Goal: Obtain resource: Obtain resource

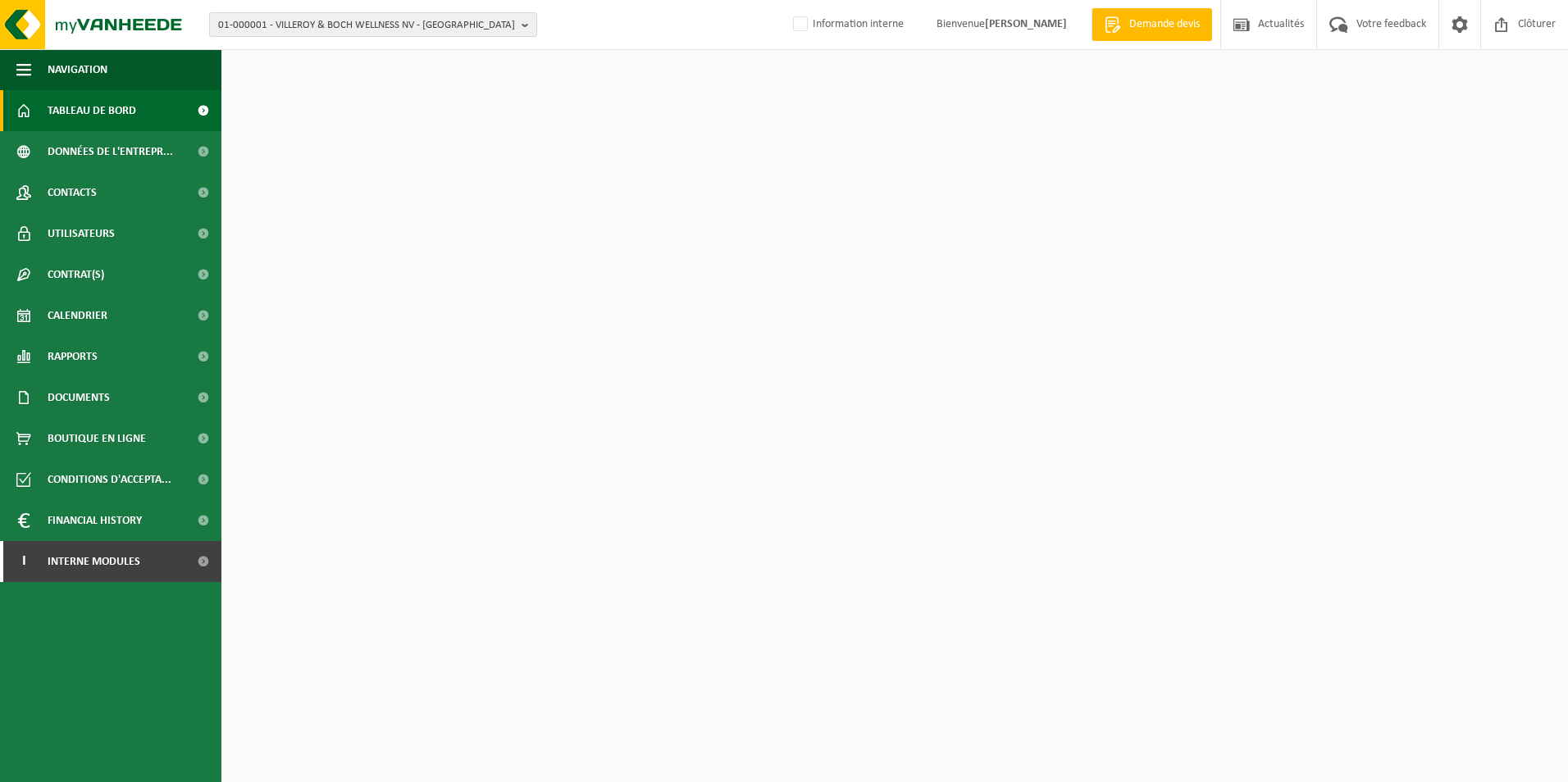
click at [392, 21] on span "01-000001 - VILLEROY & BOCH WELLNESS NV - [GEOGRAPHIC_DATA]" at bounding box center [367, 26] width 297 height 25
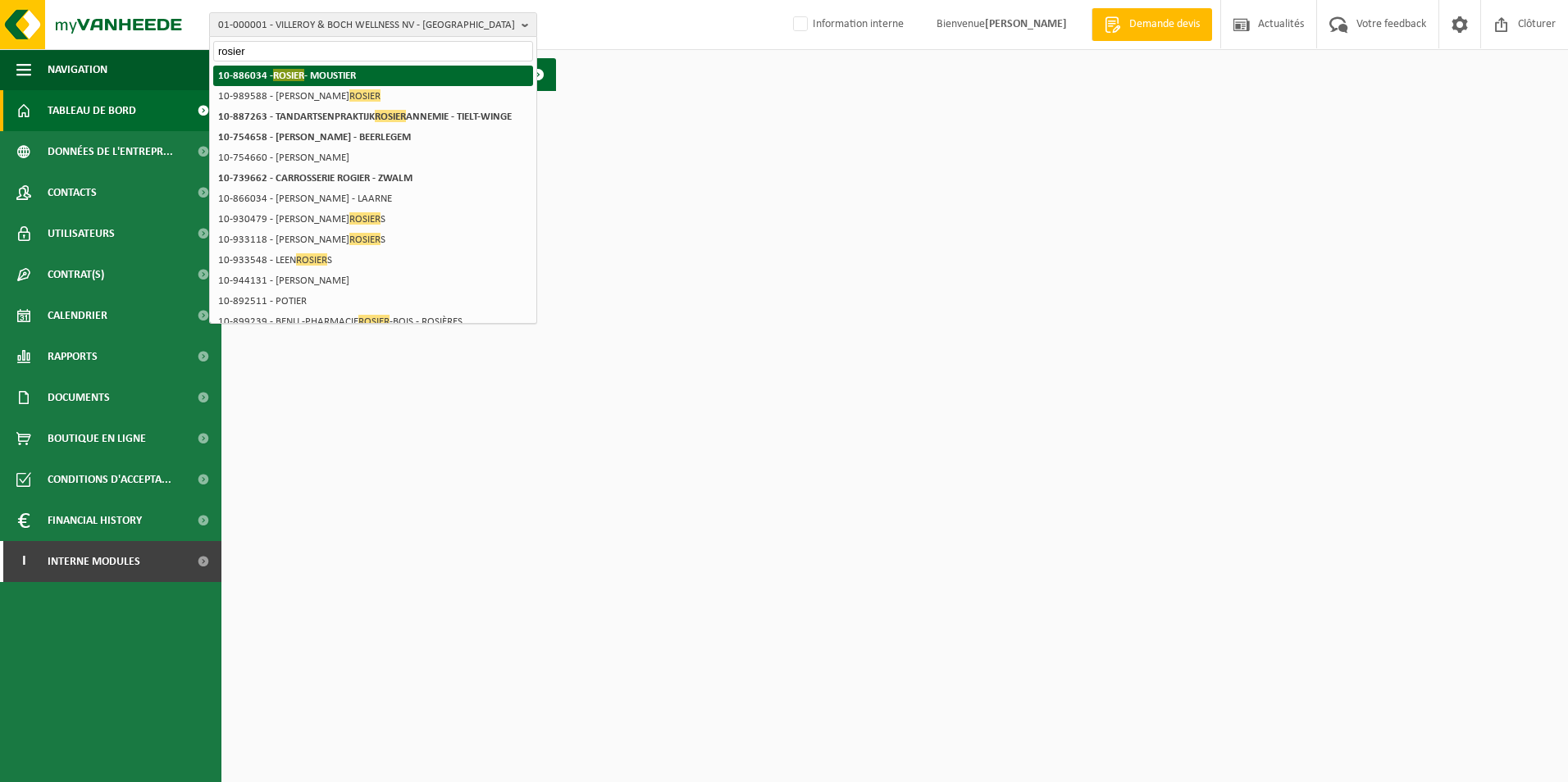
type input "rosier"
click at [373, 81] on li "10-886034 - [PERSON_NAME]" at bounding box center [374, 75] width 320 height 21
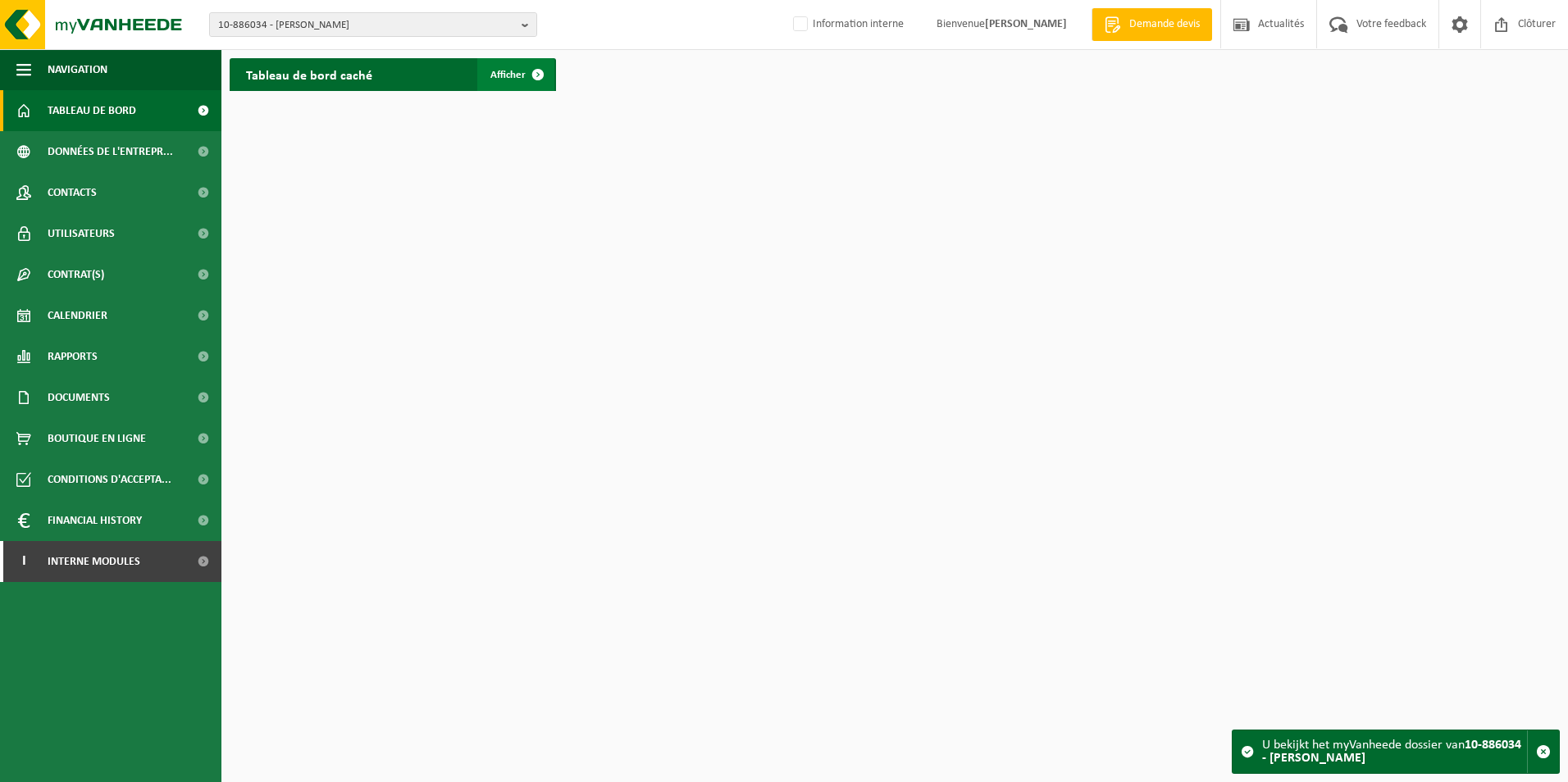
click at [487, 80] on link "Afficher" at bounding box center [516, 74] width 77 height 33
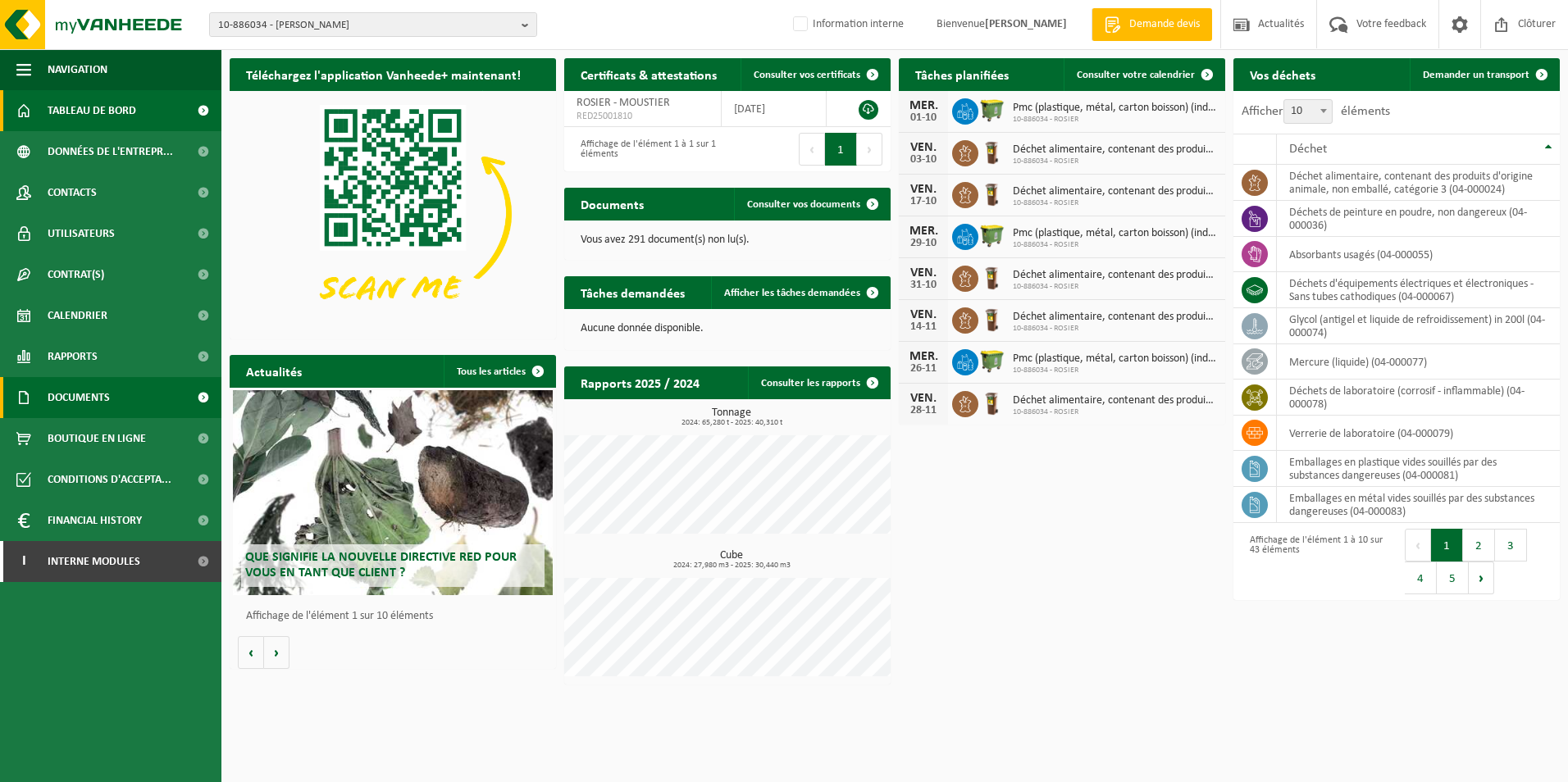
click at [88, 399] on span "Documents" at bounding box center [79, 398] width 63 height 41
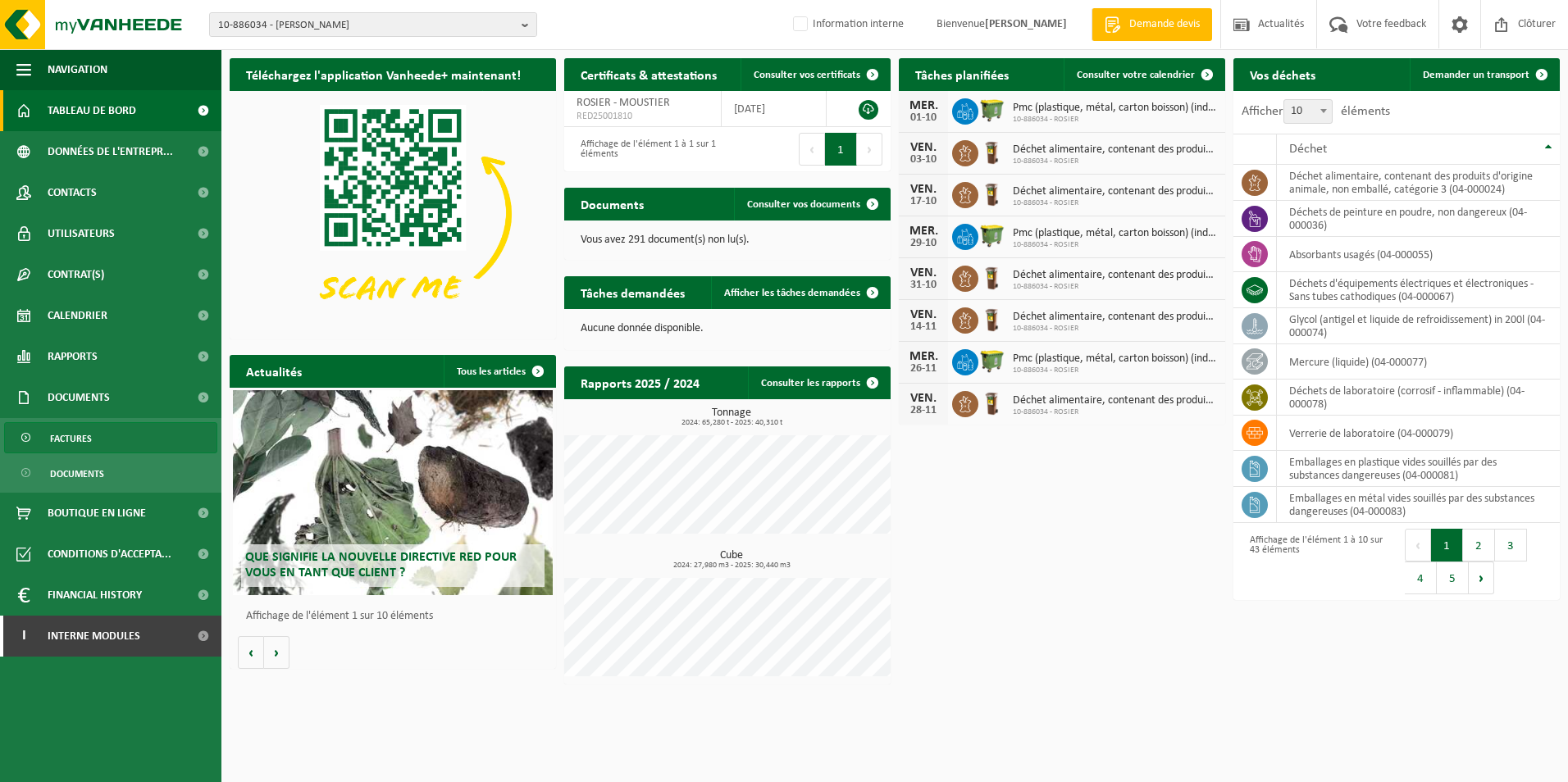
click at [95, 435] on link "Factures" at bounding box center [111, 437] width 214 height 31
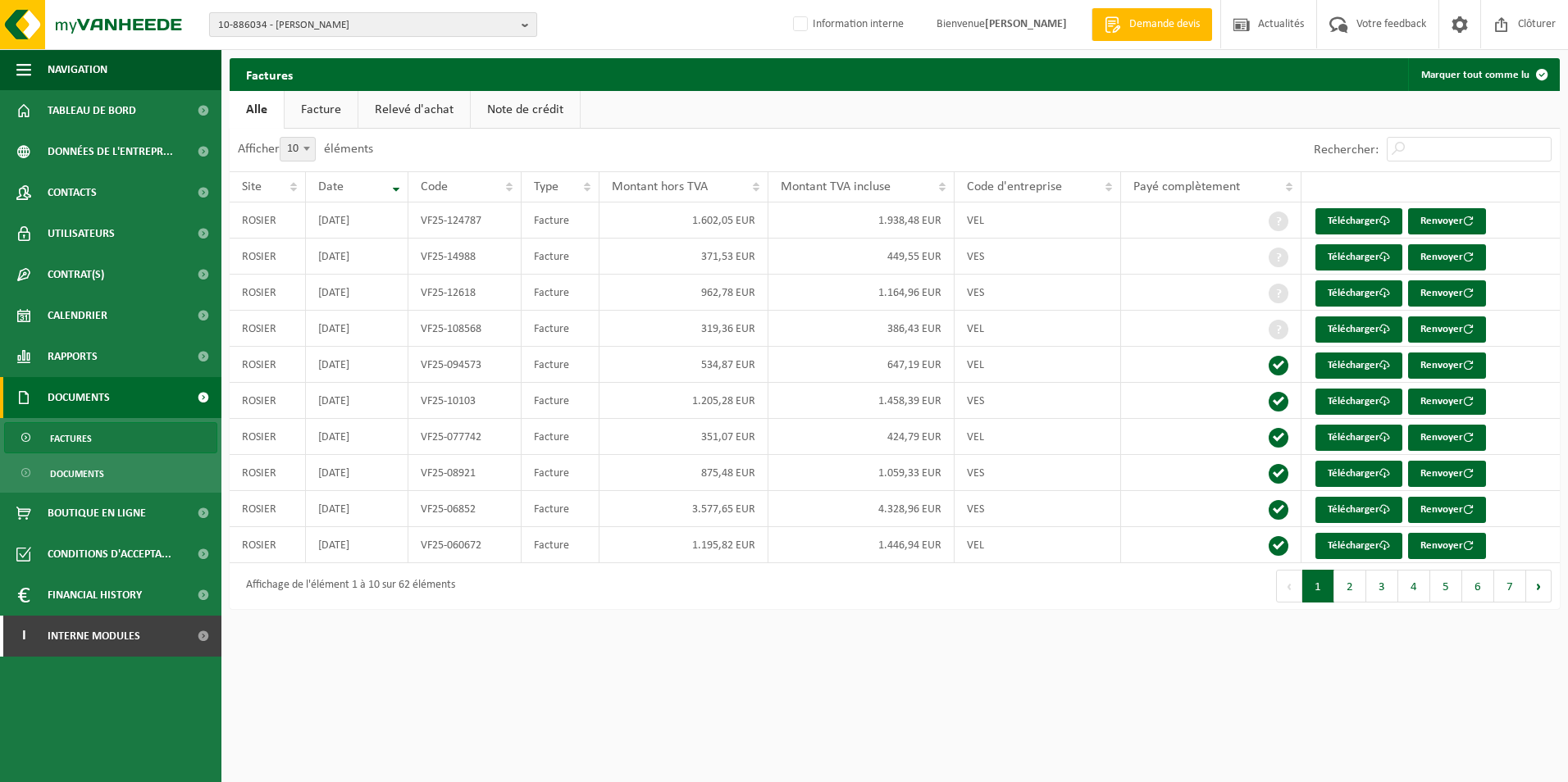
click at [376, 29] on span "10-886034 - [PERSON_NAME]" at bounding box center [367, 26] width 297 height 25
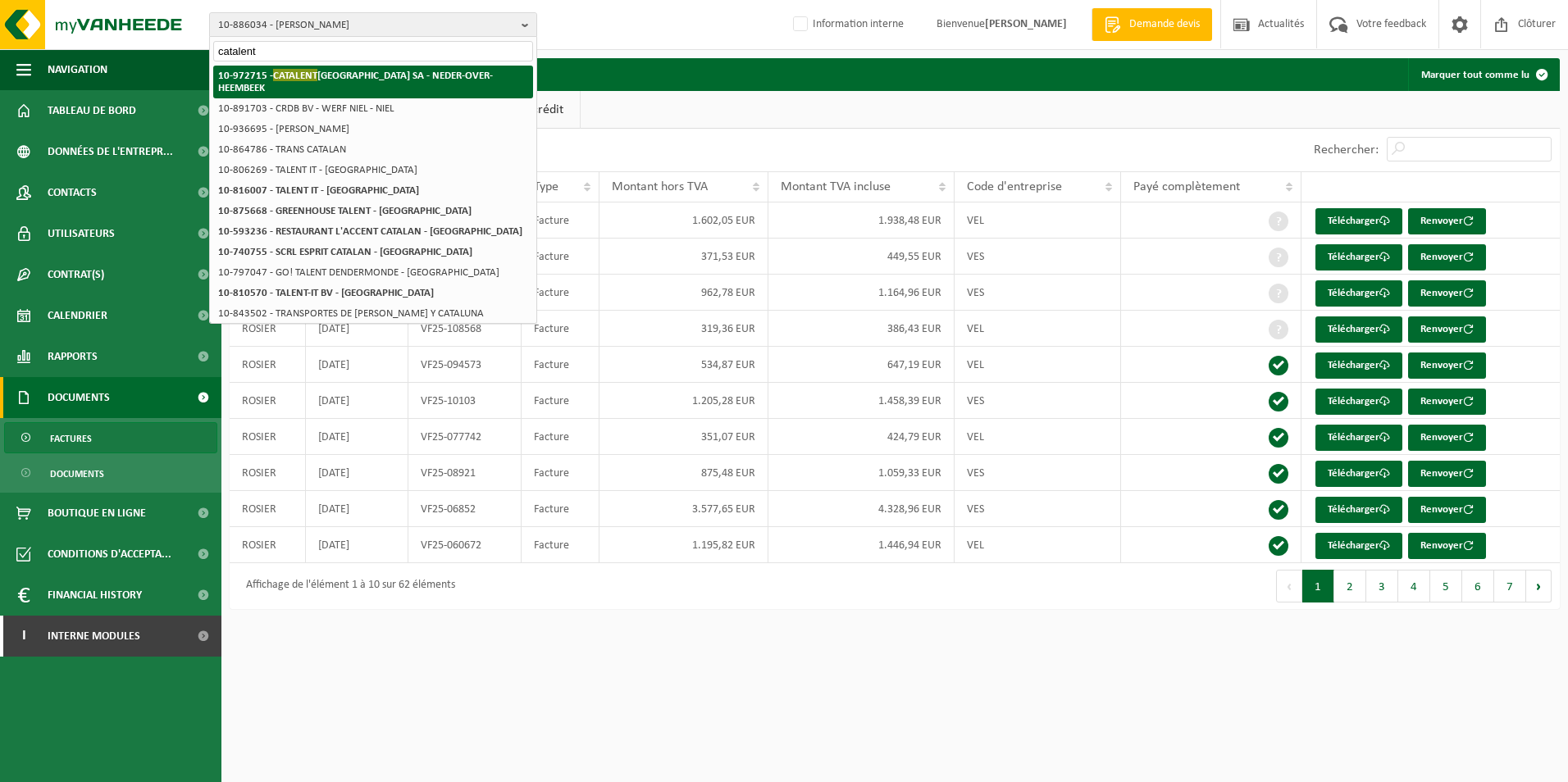
type input "catalent"
click at [385, 83] on li "10-972715 - CATALENT BELGIUM SA - NEDER-OVER-HEEMBEEK" at bounding box center [374, 81] width 320 height 33
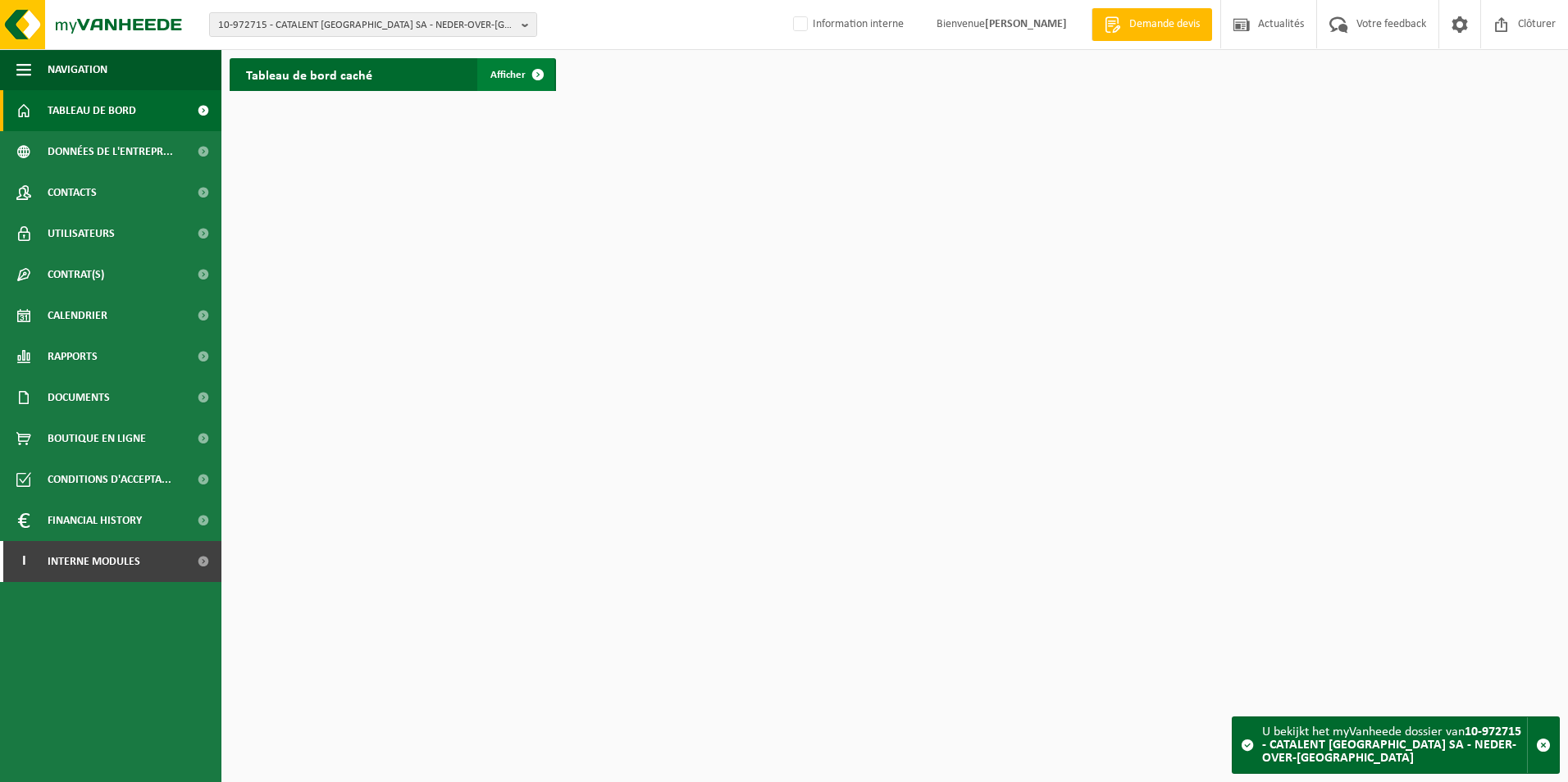
click at [514, 81] on link "Afficher" at bounding box center [516, 74] width 77 height 33
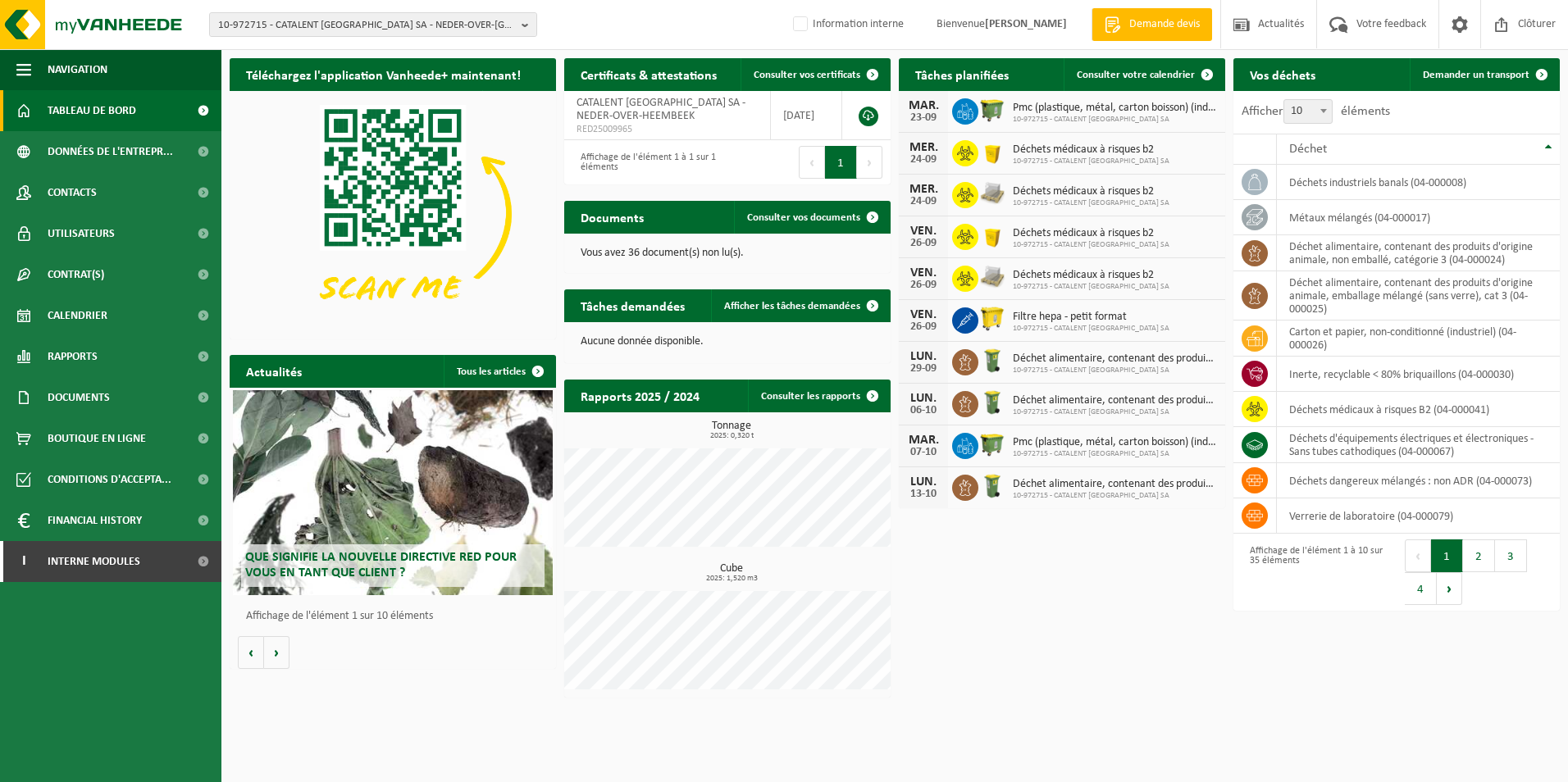
click at [1129, 606] on div "Téléchargez l'application Vanheede+ maintenant! Cachez Certificats & attestatio…" at bounding box center [894, 378] width 1338 height 656
click at [404, 22] on span "10-972715 - CATALENT BELGIUM SA - NEDER-OVER-HEEMBEEK" at bounding box center [367, 26] width 297 height 25
type input "b"
paste input "01-075172"
type input "01-075172"
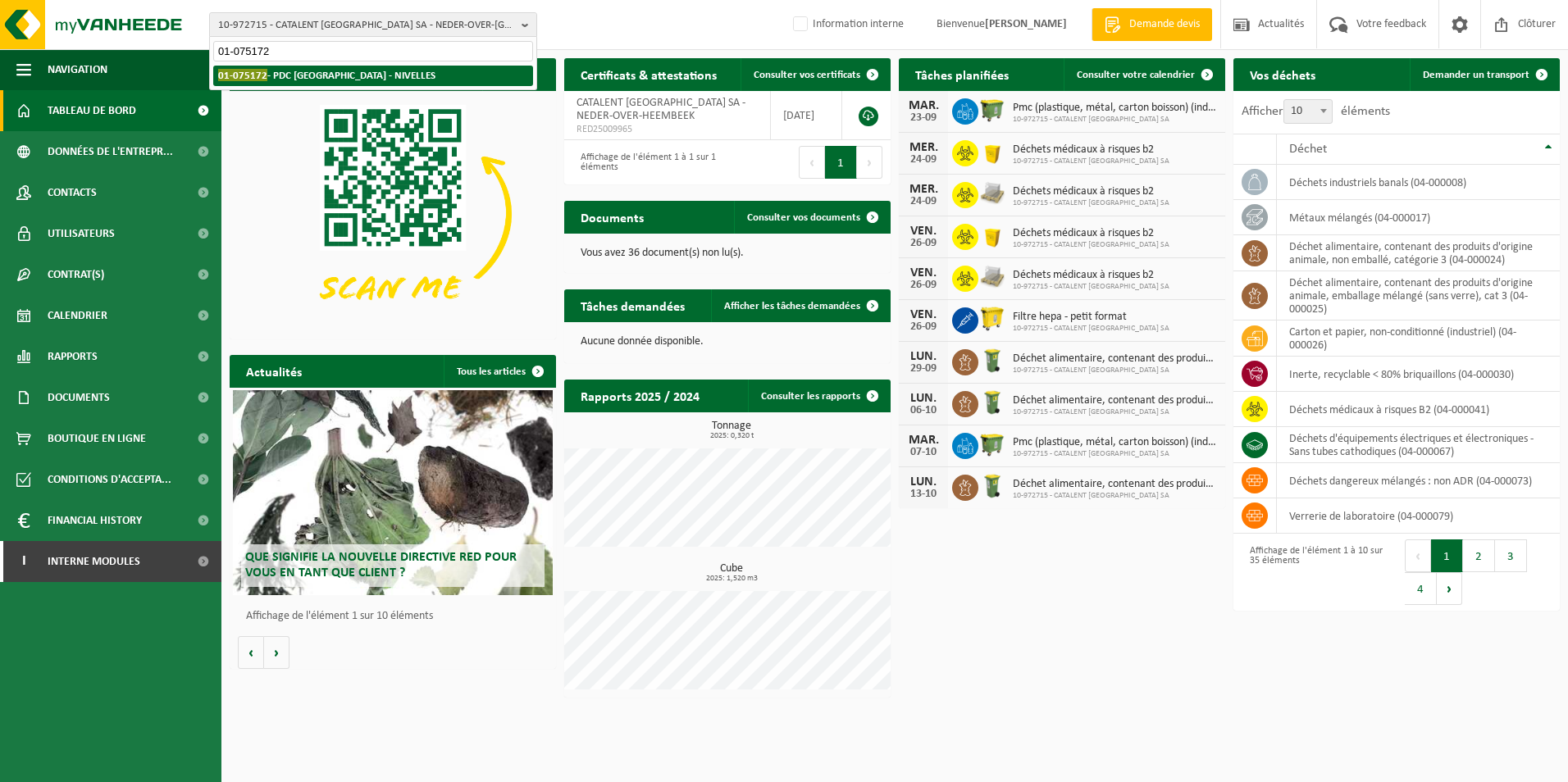
click at [359, 74] on strong "01-075172 - PDC EUROPE - NIVELLES" at bounding box center [326, 75] width 217 height 13
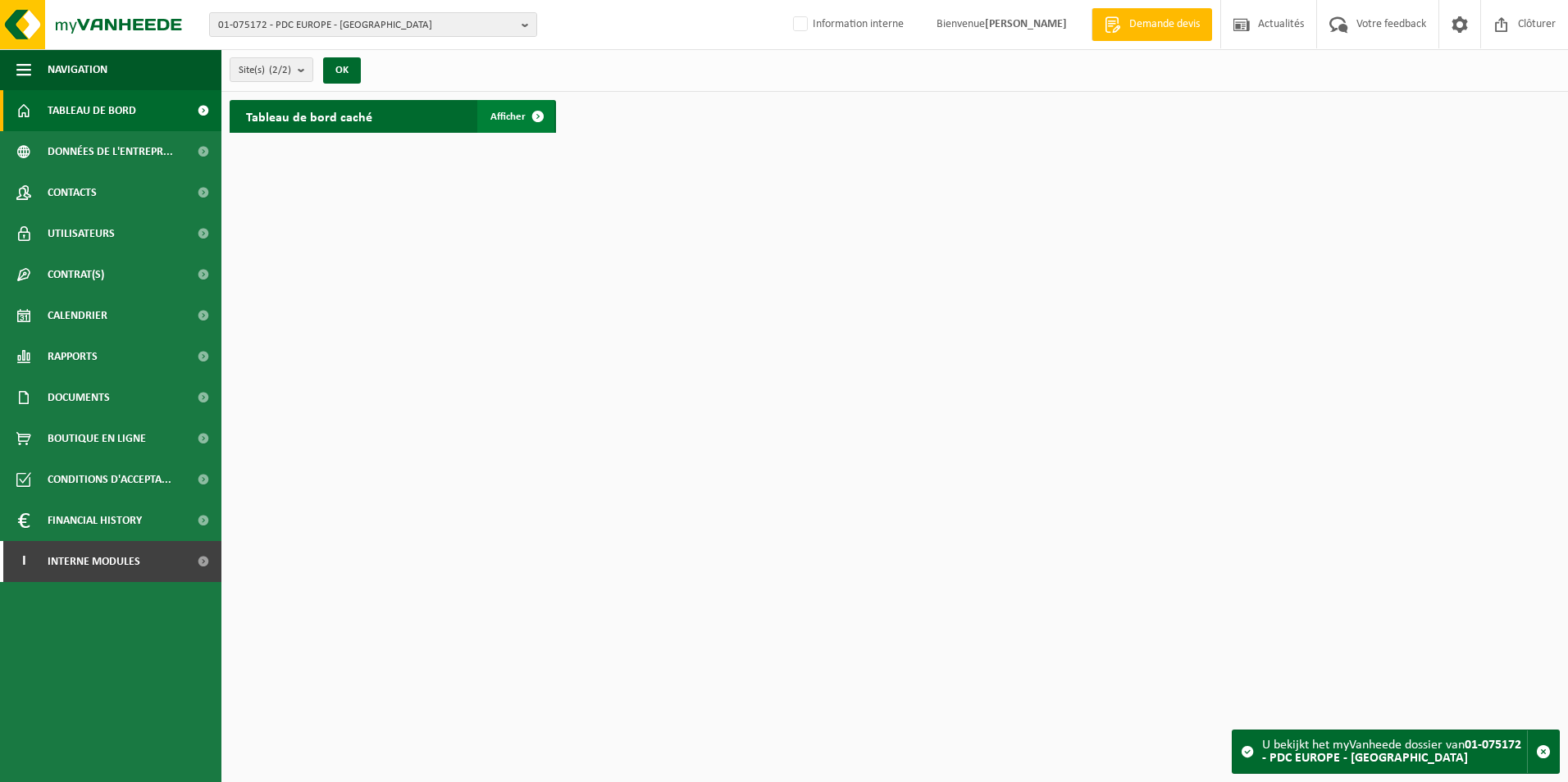
click at [502, 112] on span "Afficher" at bounding box center [508, 117] width 35 height 11
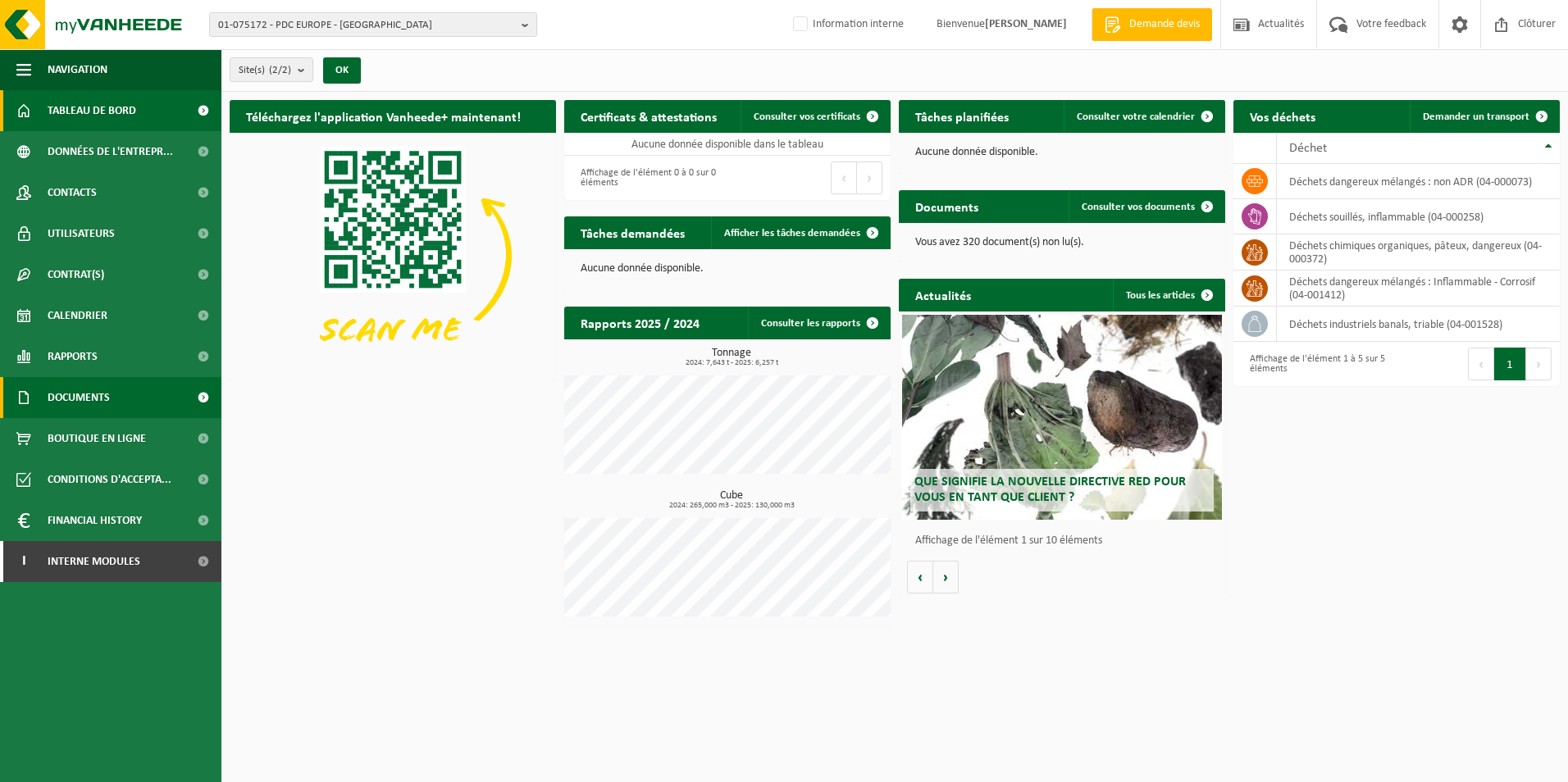
click at [90, 391] on span "Documents" at bounding box center [79, 398] width 63 height 41
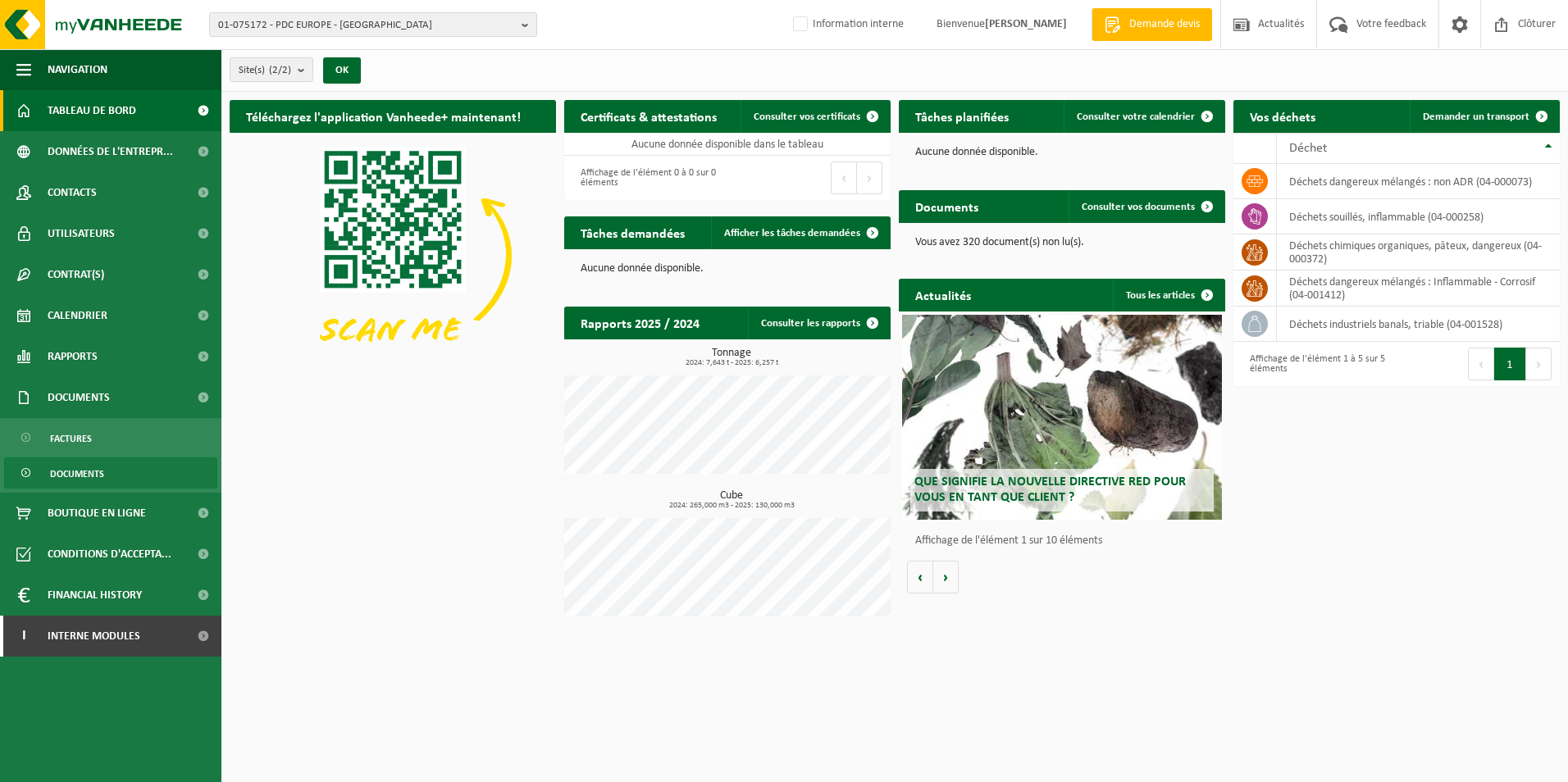
click at [89, 466] on span "Documents" at bounding box center [77, 474] width 55 height 31
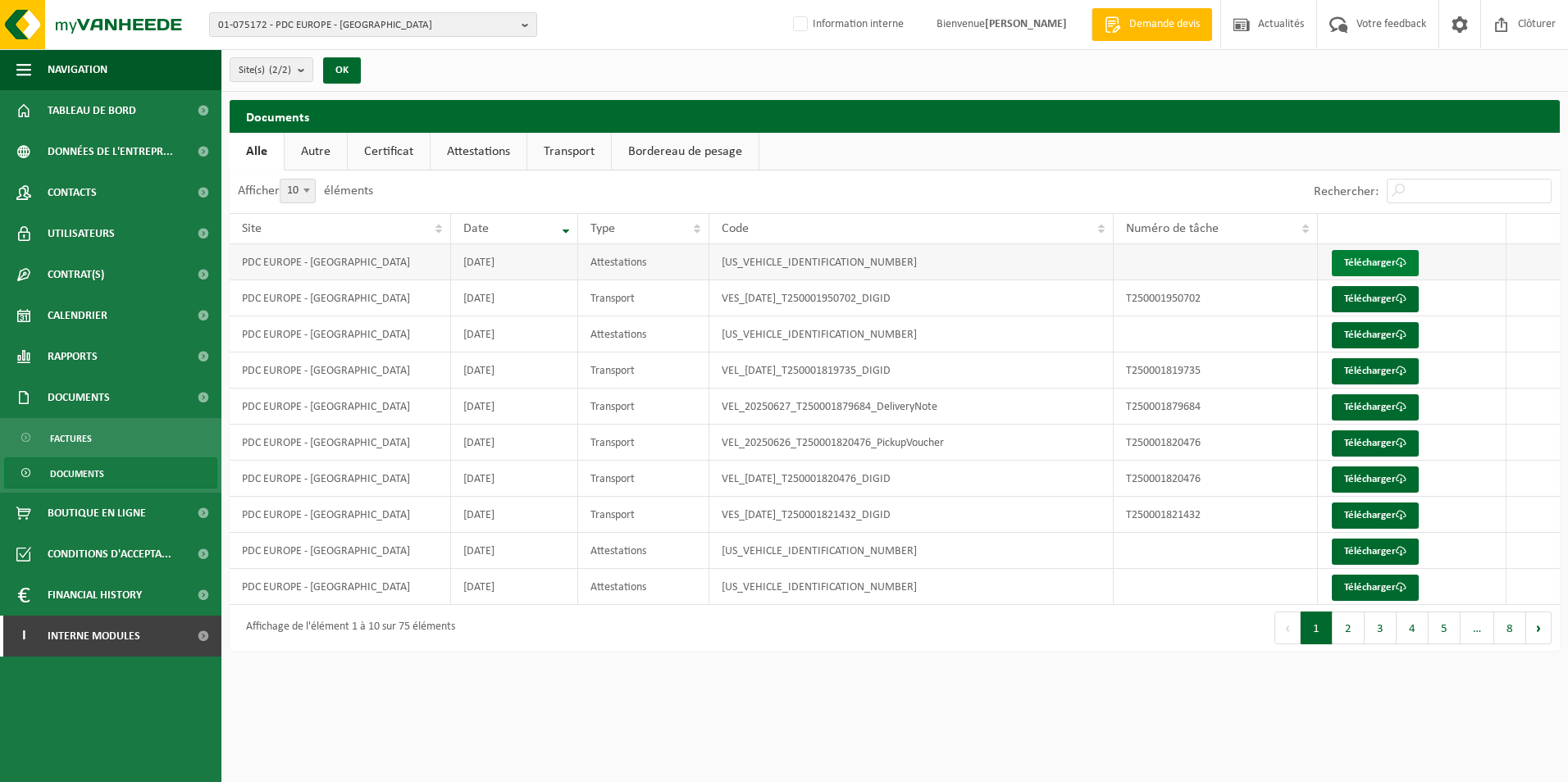
click at [1404, 259] on span at bounding box center [1401, 263] width 11 height 11
